Goal: Task Accomplishment & Management: Complete application form

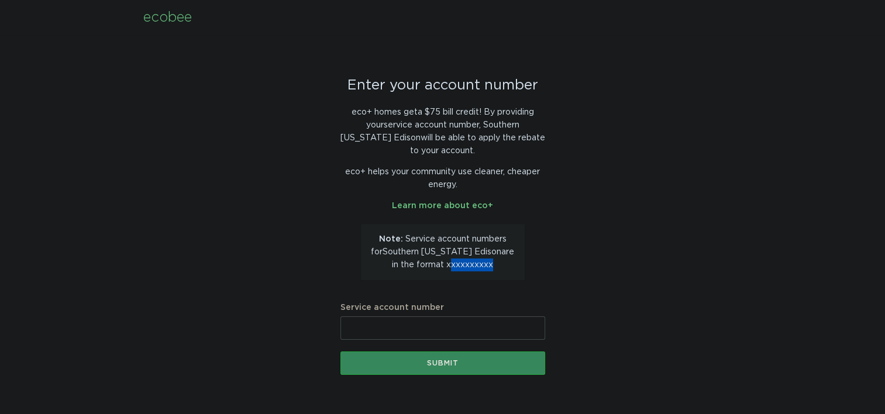
drag, startPoint x: 445, startPoint y: 267, endPoint x: 486, endPoint y: 274, distance: 42.0
click at [486, 274] on div "Note: Service account number s for [GEOGRAPHIC_DATA][US_STATE] Edison are in th…" at bounding box center [443, 252] width 164 height 56
drag, startPoint x: 486, startPoint y: 274, endPoint x: 481, endPoint y: 326, distance: 52.4
click at [481, 326] on input "Service account number" at bounding box center [442, 327] width 205 height 23
type input "2224317768"
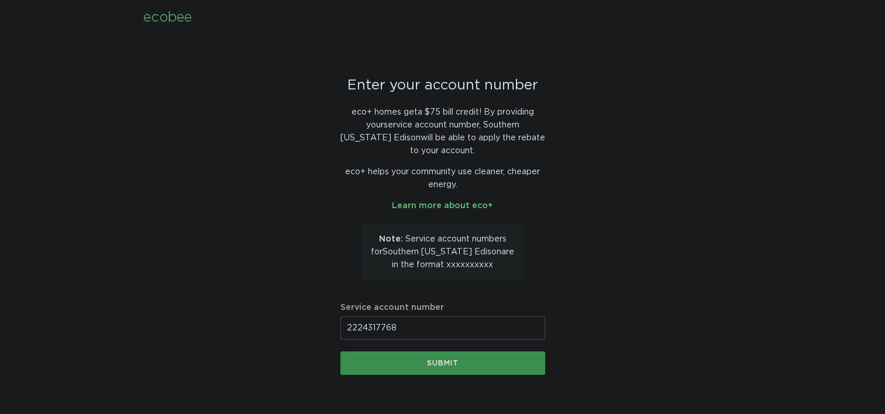
click at [462, 370] on button "Submit" at bounding box center [442, 362] width 205 height 23
